Goal: Check status: Check status

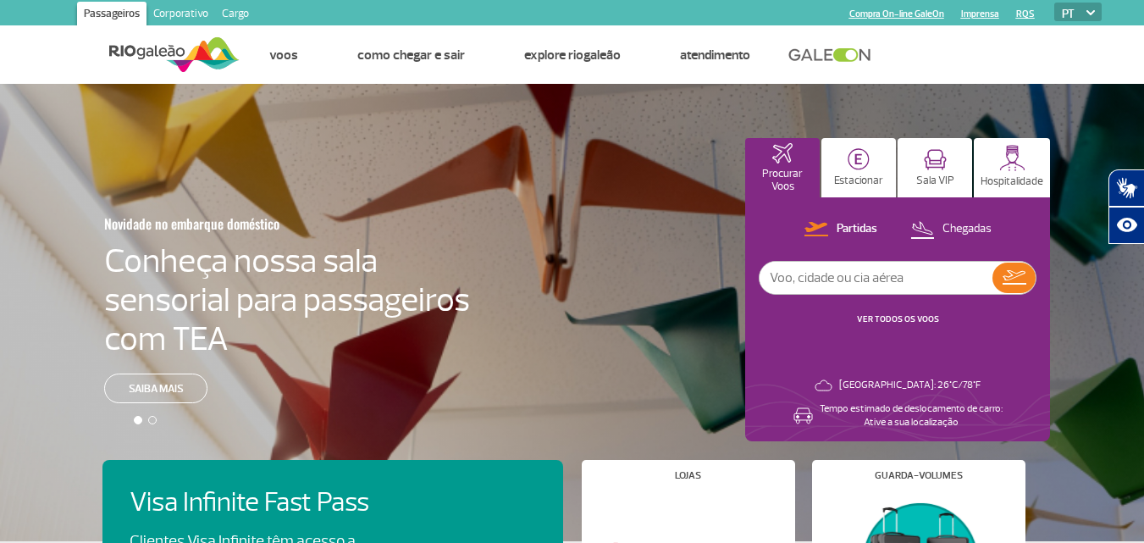
click at [270, 151] on div at bounding box center [578, 327] width 1157 height 486
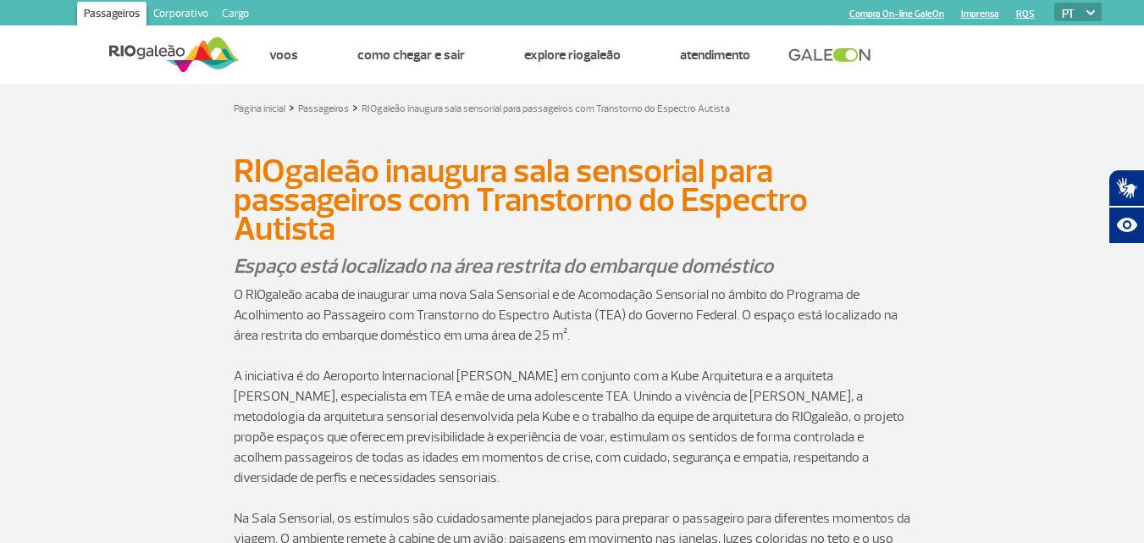
scroll to position [3, 0]
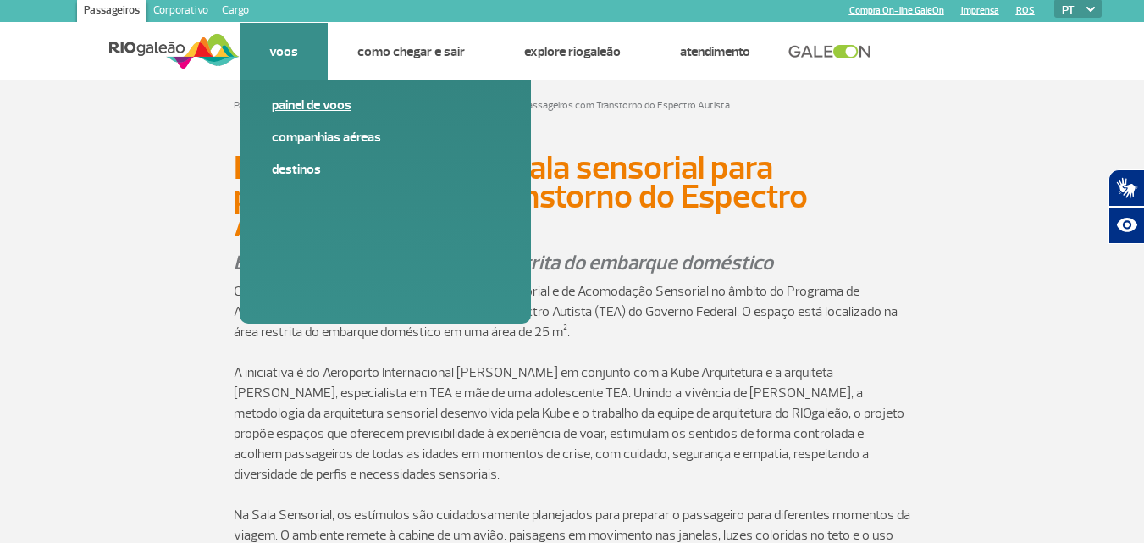
click at [308, 104] on link "Painel de voos" at bounding box center [385, 105] width 227 height 19
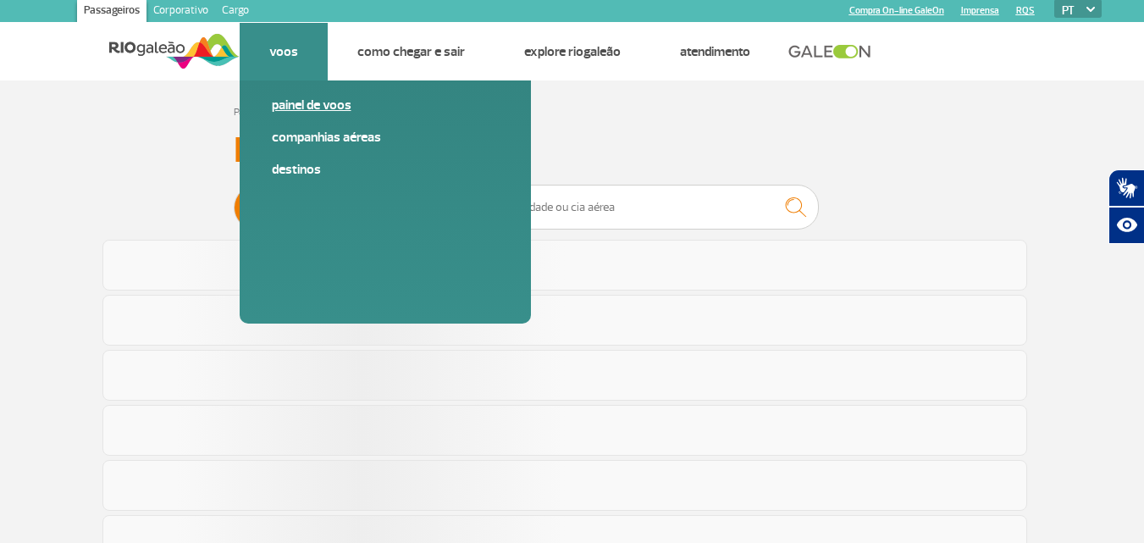
click at [308, 104] on link "Painel de voos" at bounding box center [385, 105] width 227 height 19
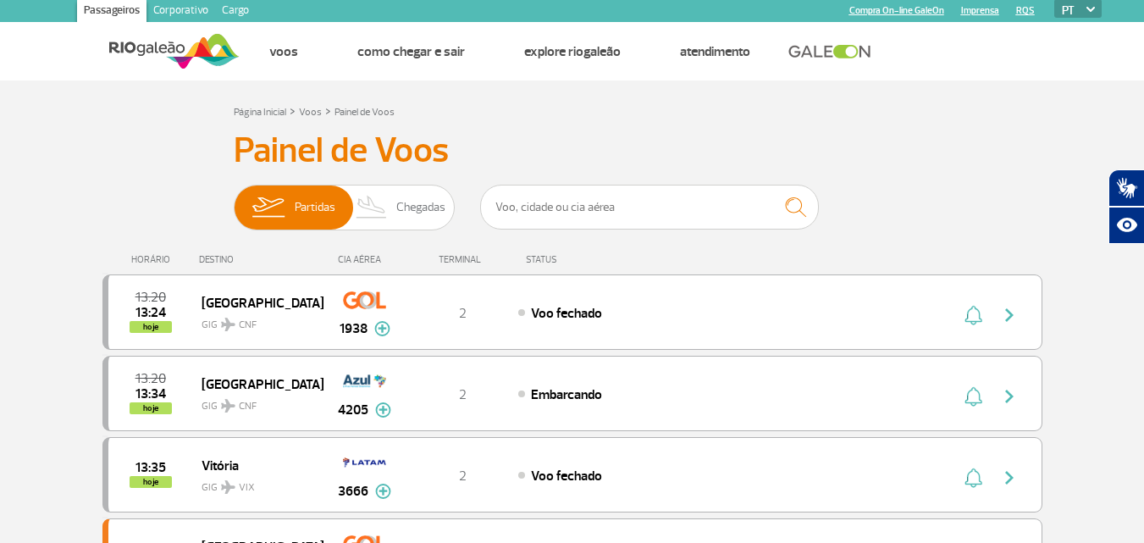
click at [606, 151] on h3 "Painel de Voos" at bounding box center [573, 151] width 678 height 42
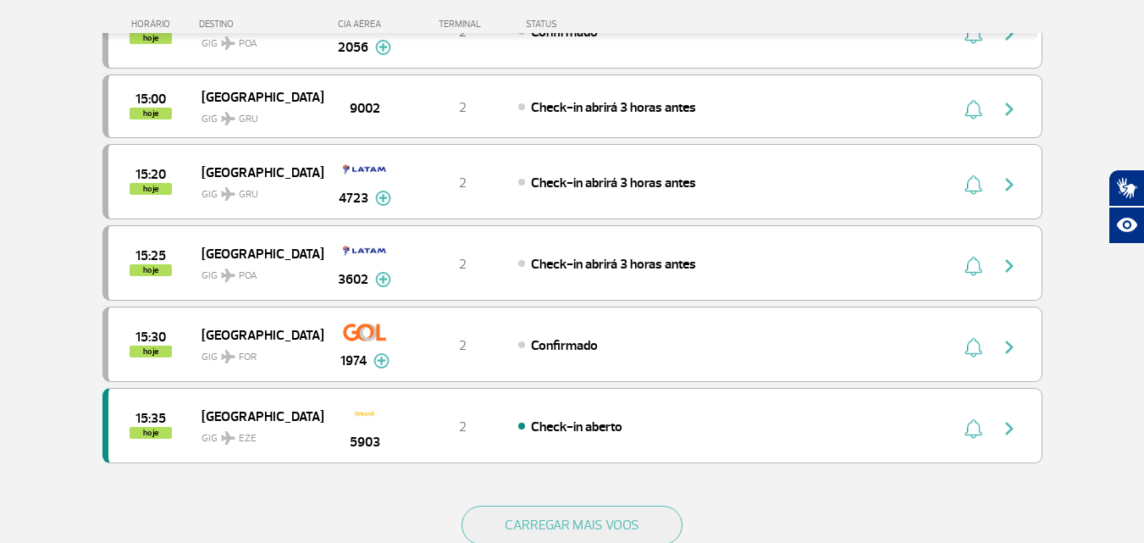
scroll to position [1460, 0]
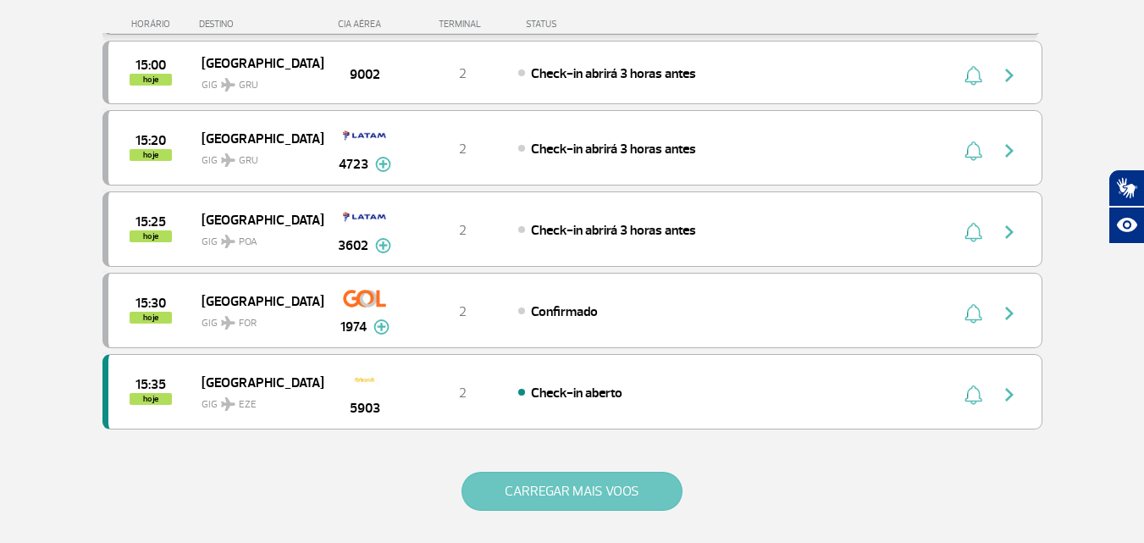
click at [524, 489] on button "CARREGAR MAIS VOOS" at bounding box center [572, 491] width 221 height 39
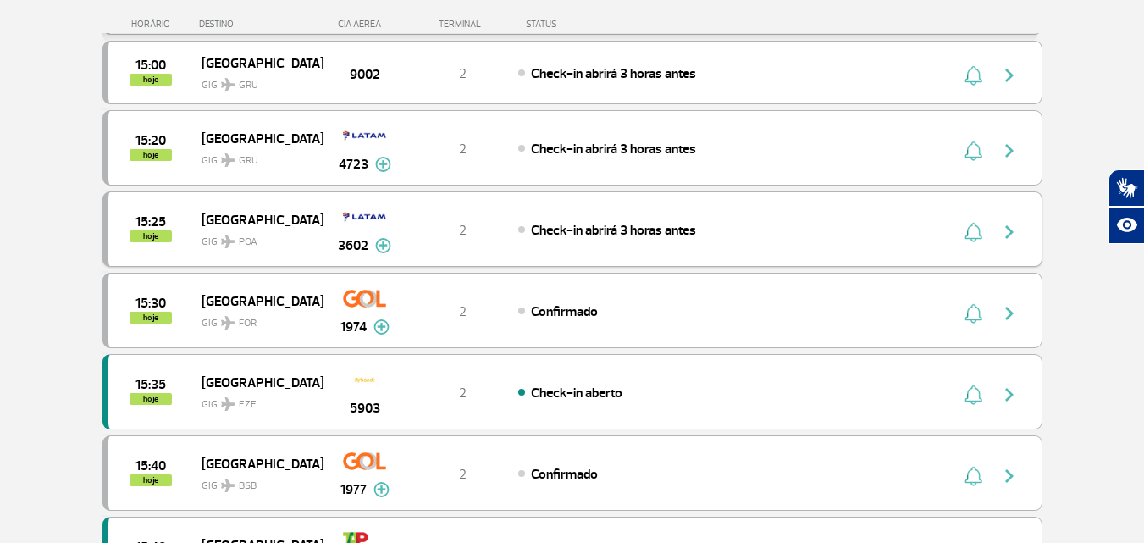
click at [324, 229] on div "3602" at bounding box center [365, 228] width 84 height 53
